Goal: Complete application form

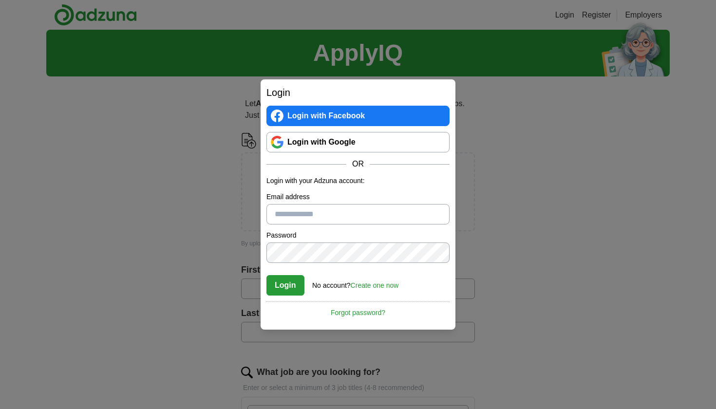
type input "**********"
click at [285, 285] on button "Login" at bounding box center [286, 285] width 38 height 20
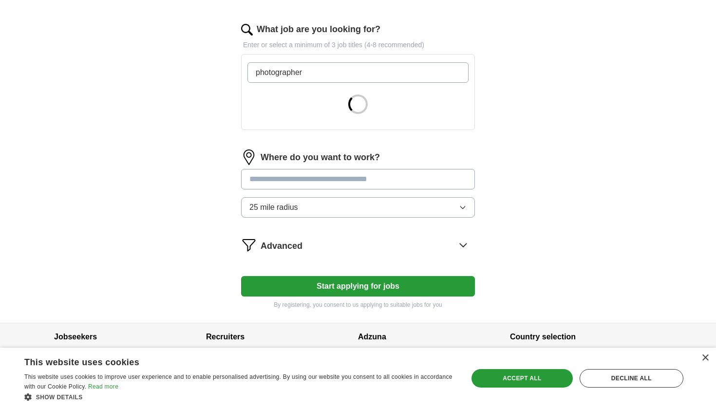
scroll to position [280, 0]
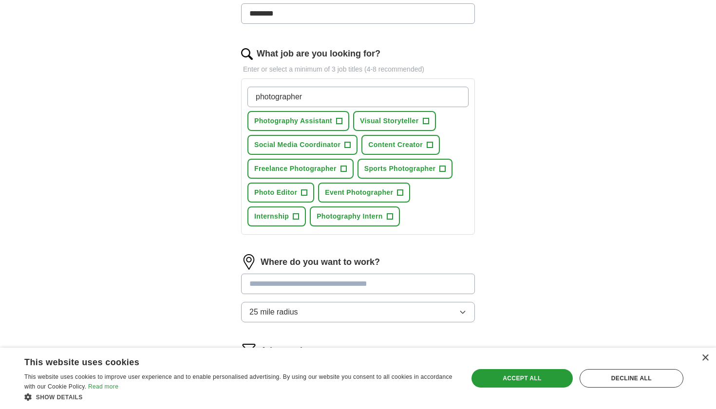
type input "photographer"
click at [389, 217] on span "+" at bounding box center [390, 217] width 6 height 8
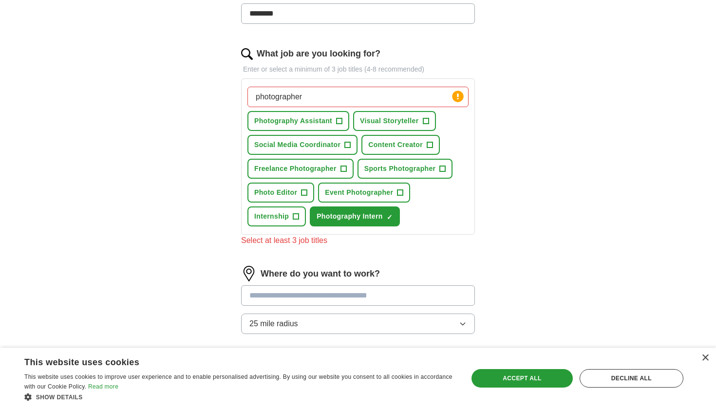
click at [333, 125] on button "Photography Assistant +" at bounding box center [299, 121] width 102 height 20
click at [437, 165] on button "Sports Photographer +" at bounding box center [406, 169] width 96 height 20
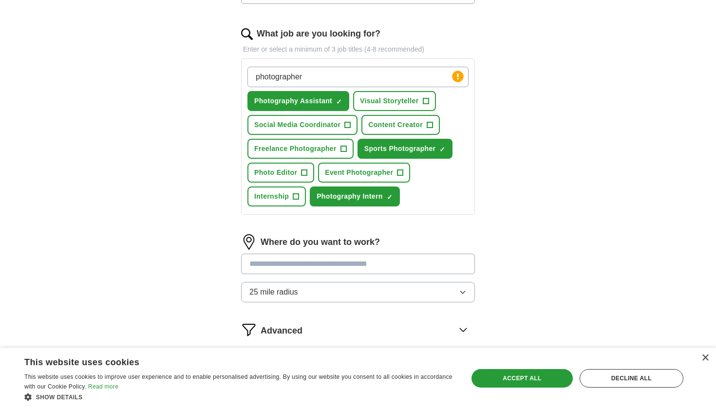
scroll to position [306, 0]
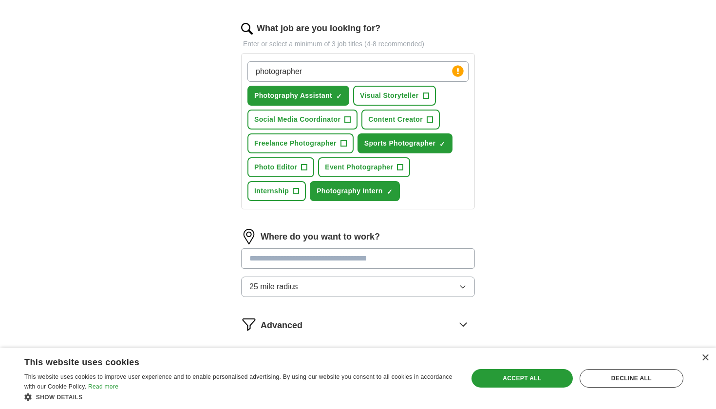
click at [399, 264] on input at bounding box center [358, 259] width 234 height 20
click at [405, 284] on div "Where do you want to work? 25 mile radius" at bounding box center [358, 267] width 234 height 76
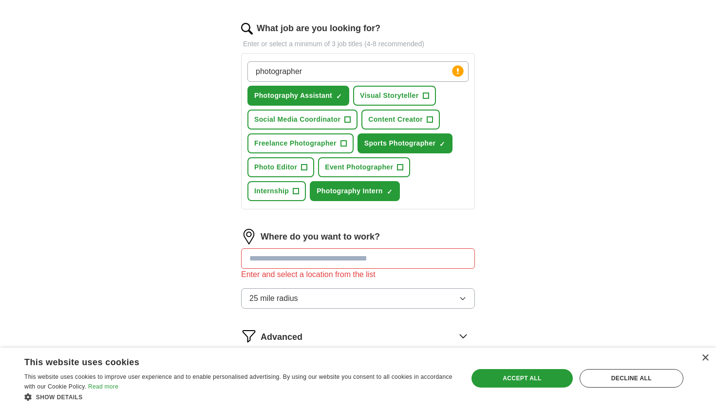
click at [441, 253] on input at bounding box center [358, 259] width 234 height 20
type input "******"
click at [417, 301] on button "25 mile radius" at bounding box center [358, 299] width 234 height 20
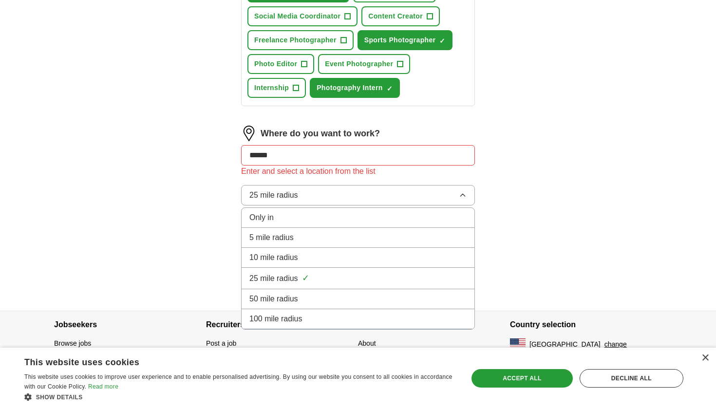
scroll to position [409, 0]
click at [412, 316] on div "100 mile radius" at bounding box center [358, 319] width 217 height 12
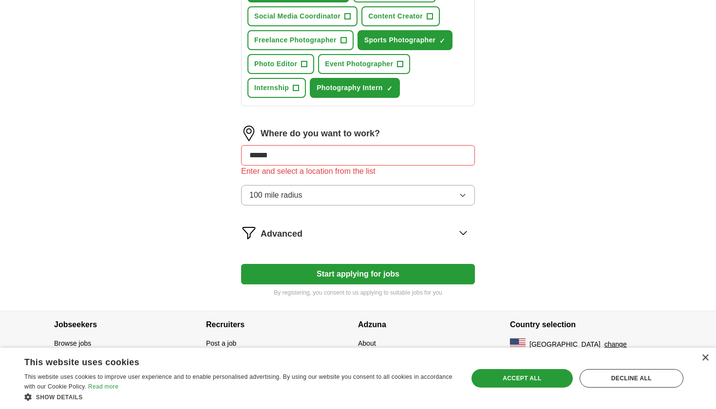
click at [397, 270] on button "Start applying for jobs" at bounding box center [358, 274] width 234 height 20
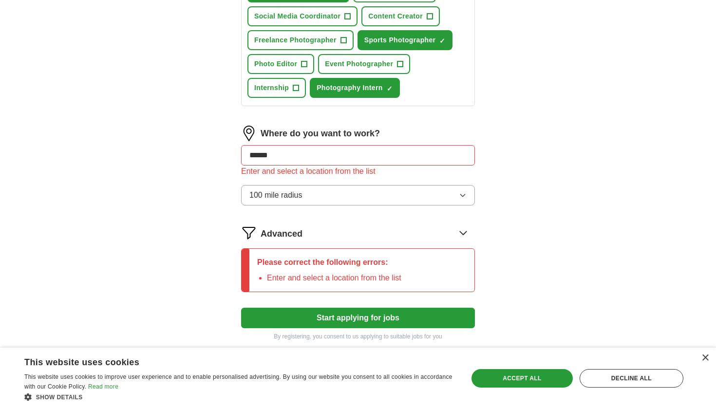
scroll to position [406, 0]
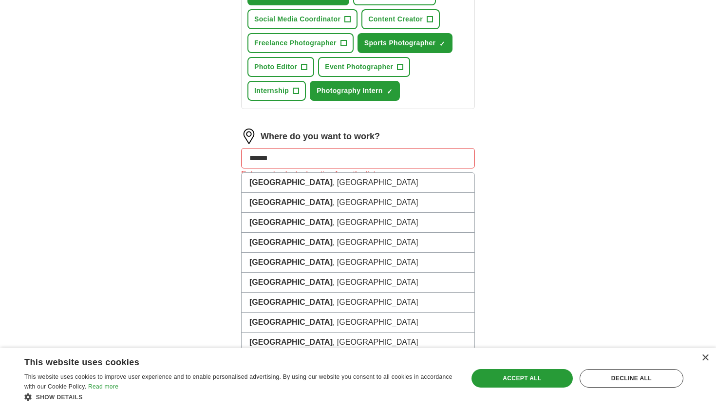
click at [372, 161] on input "******" at bounding box center [358, 158] width 234 height 20
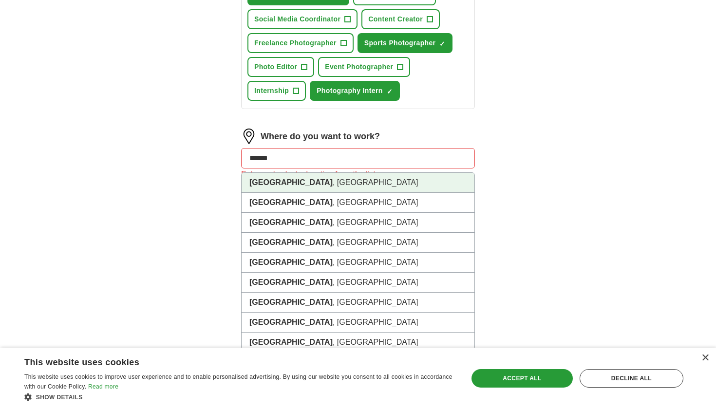
click at [361, 184] on li "Dallas , TX" at bounding box center [358, 183] width 233 height 20
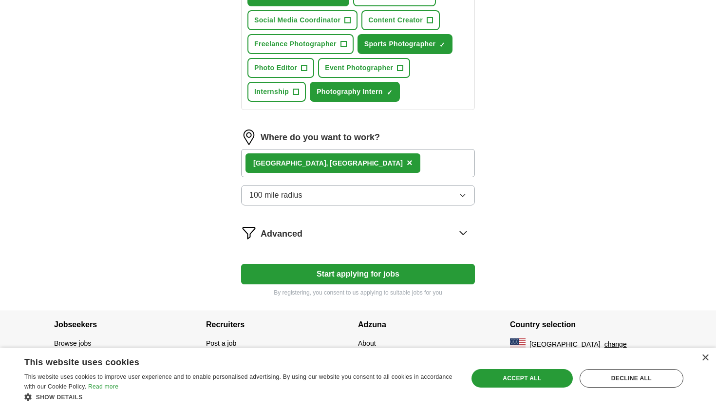
scroll to position [405, 0]
click at [360, 266] on button "Start applying for jobs" at bounding box center [358, 274] width 234 height 20
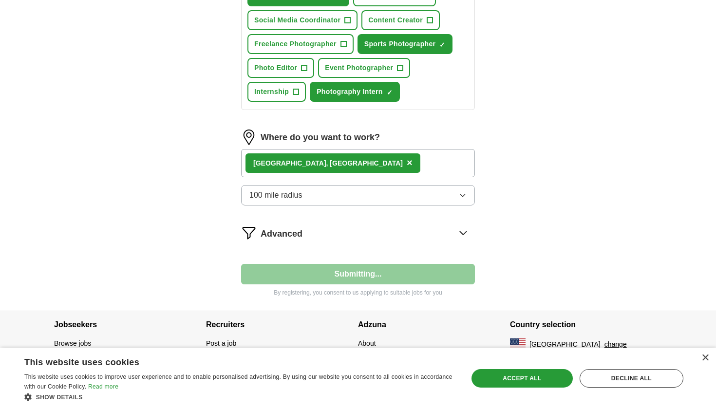
select select "**"
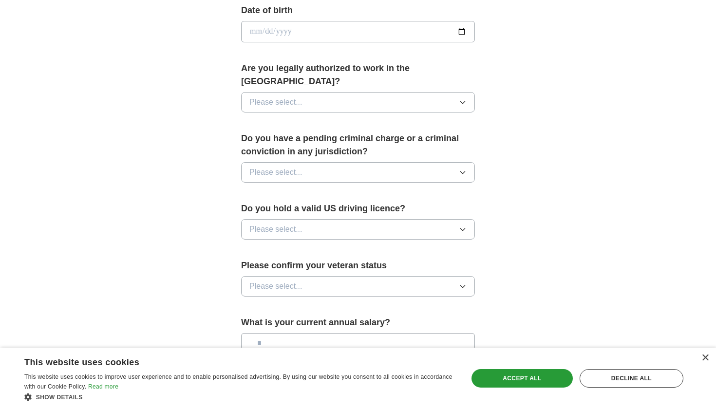
scroll to position [241, 0]
